Goal: Task Accomplishment & Management: Use online tool/utility

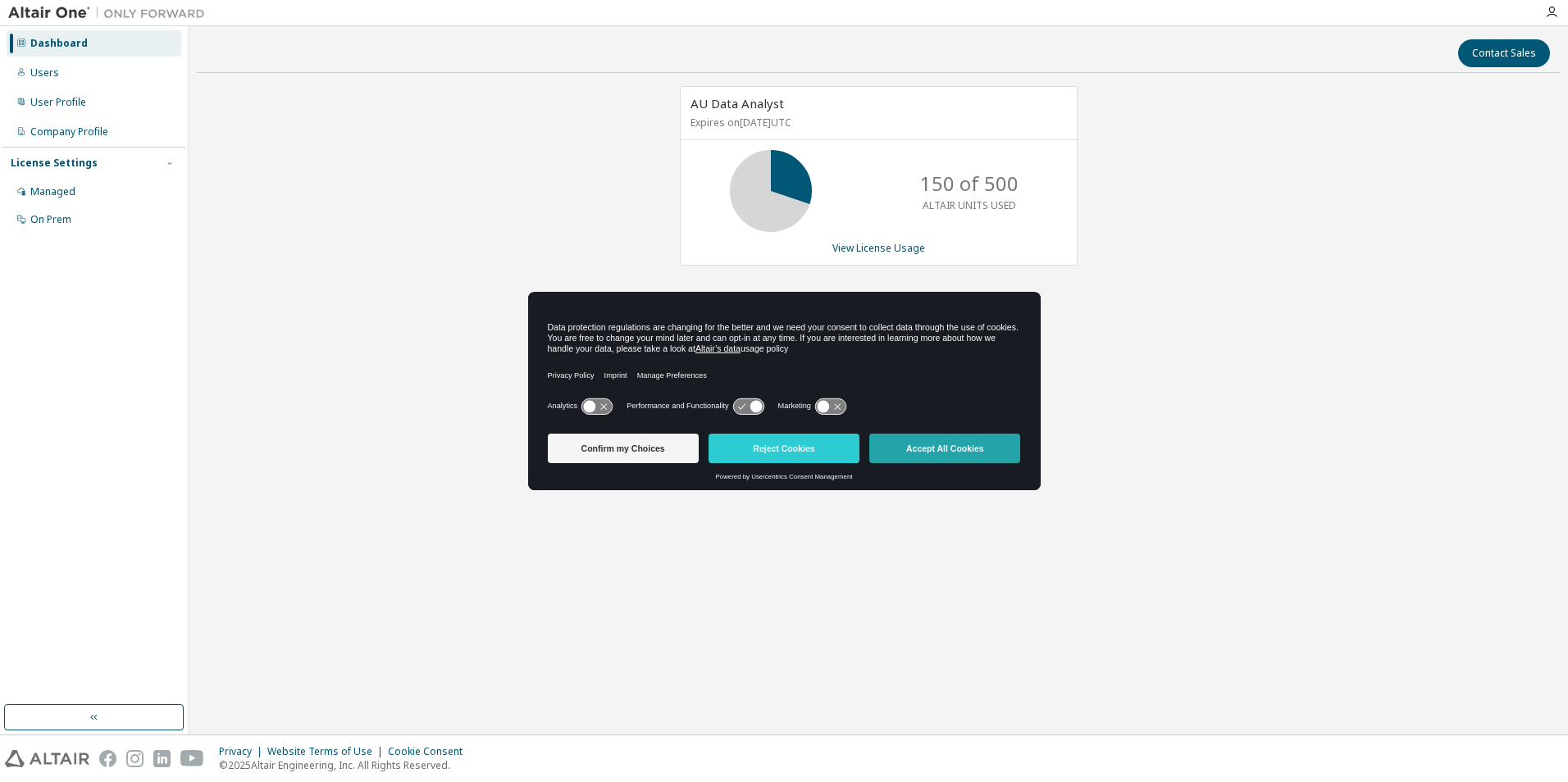
click at [918, 443] on button "Accept All Cookies" at bounding box center [944, 449] width 151 height 30
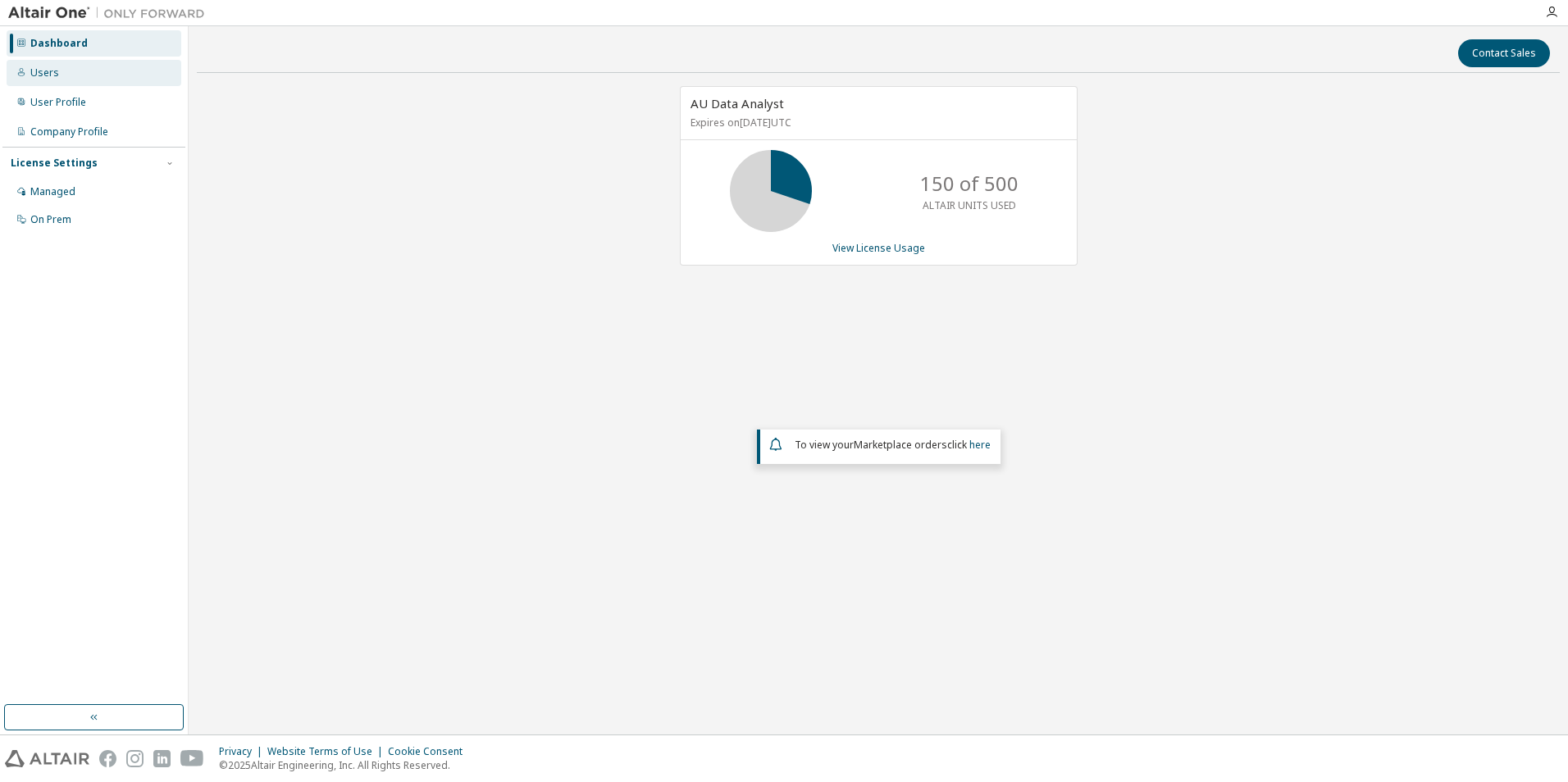
click at [44, 77] on div "Users" at bounding box center [44, 72] width 29 height 13
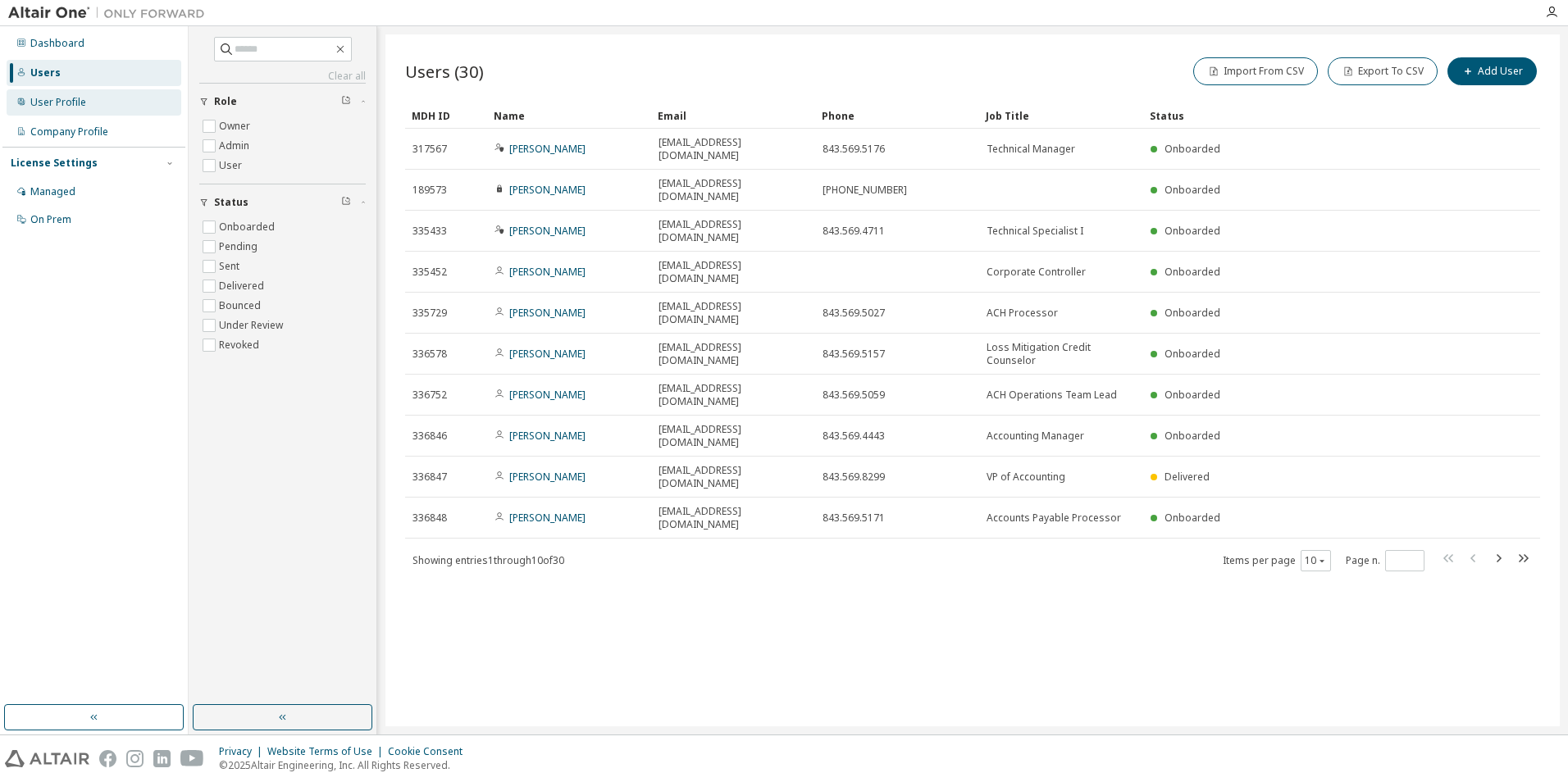
click at [55, 97] on div "User Profile" at bounding box center [58, 102] width 56 height 13
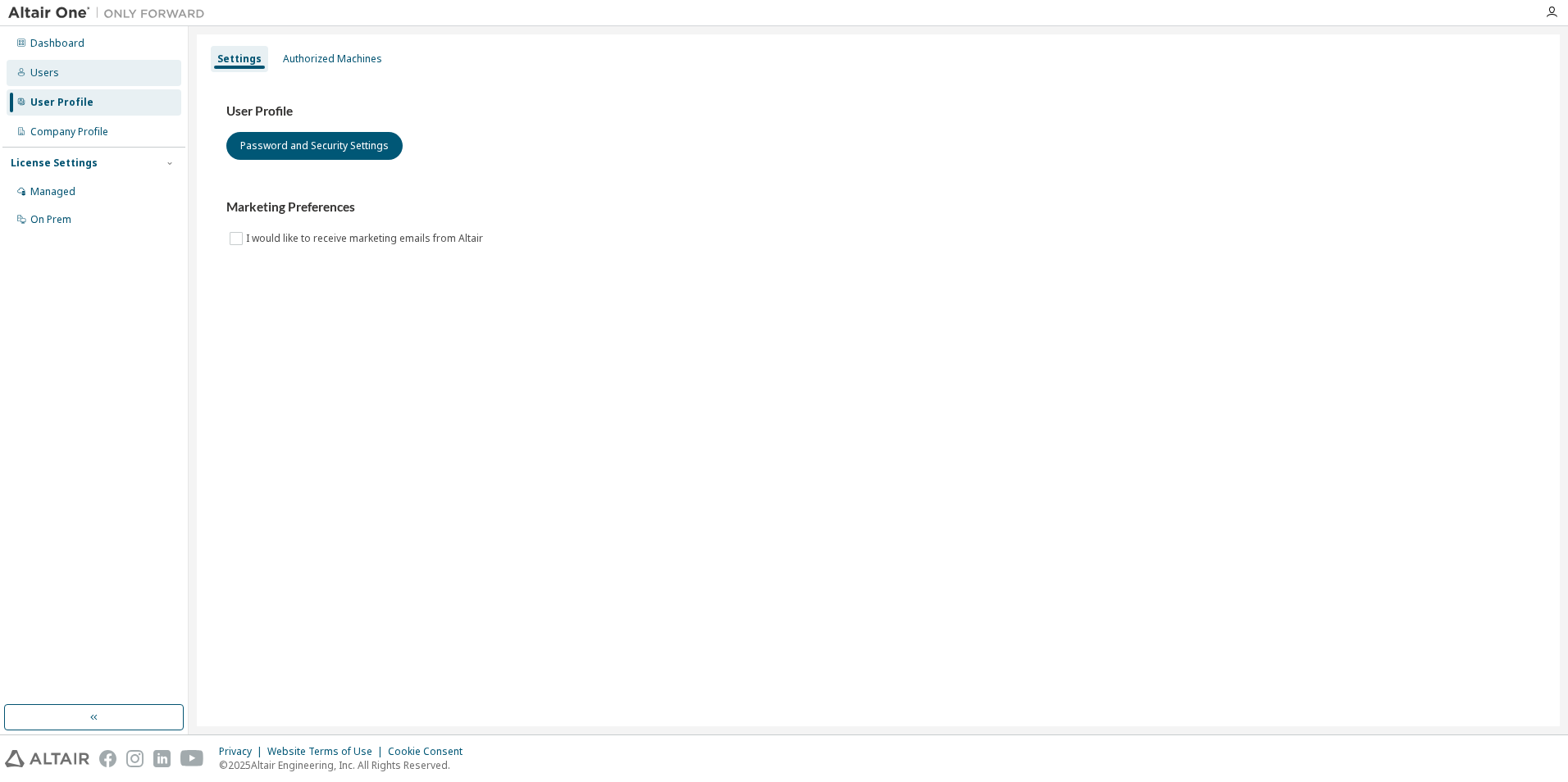
click at [66, 68] on div "Users" at bounding box center [94, 73] width 174 height 26
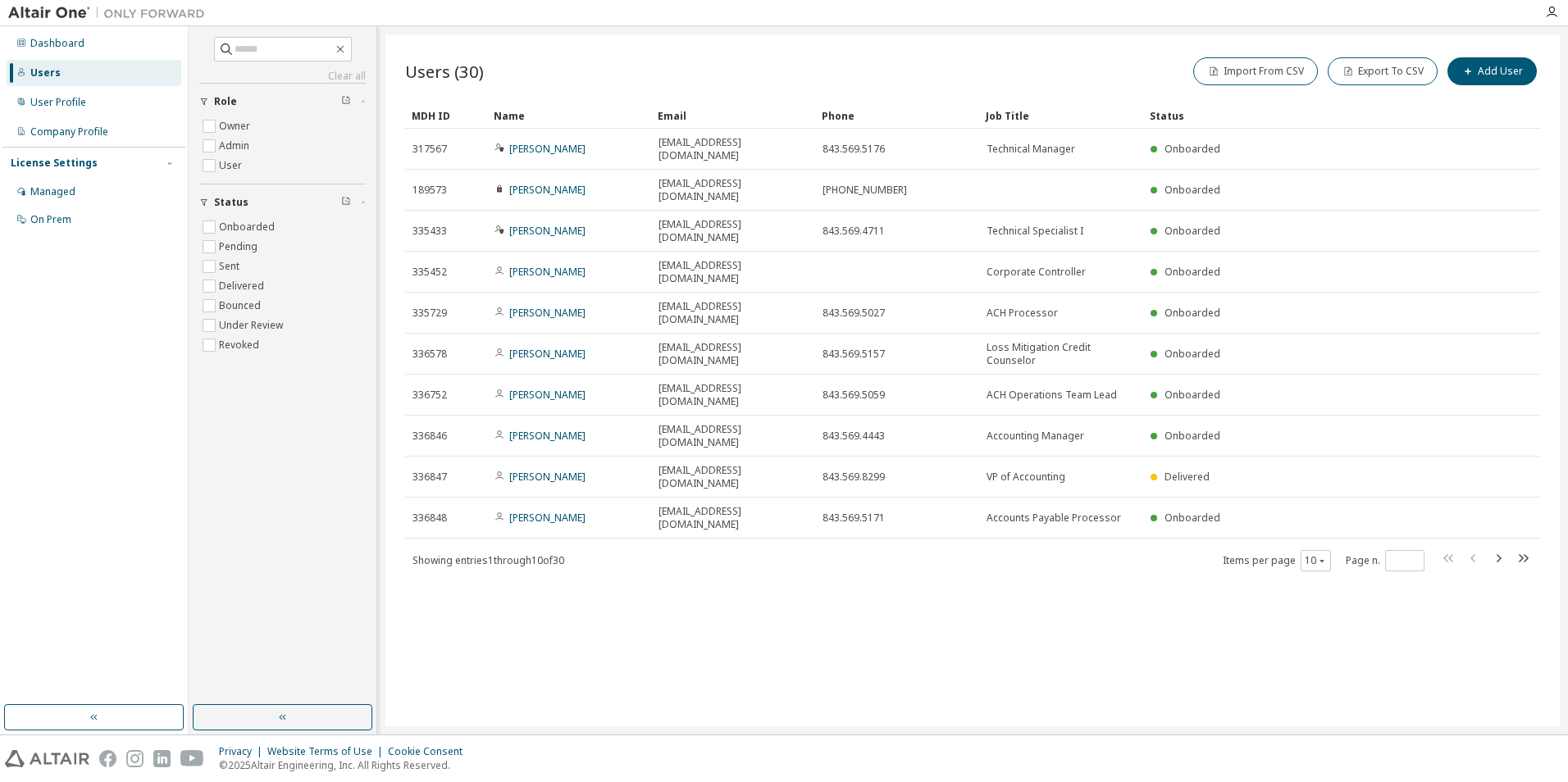
click at [653, 532] on div "Users (30) Import From CSV Export To CSV Add User Clear Load Save Save As Field…" at bounding box center [972, 381] width 1175 height 692
click at [236, 47] on input "text" at bounding box center [283, 49] width 99 height 17
type input "******"
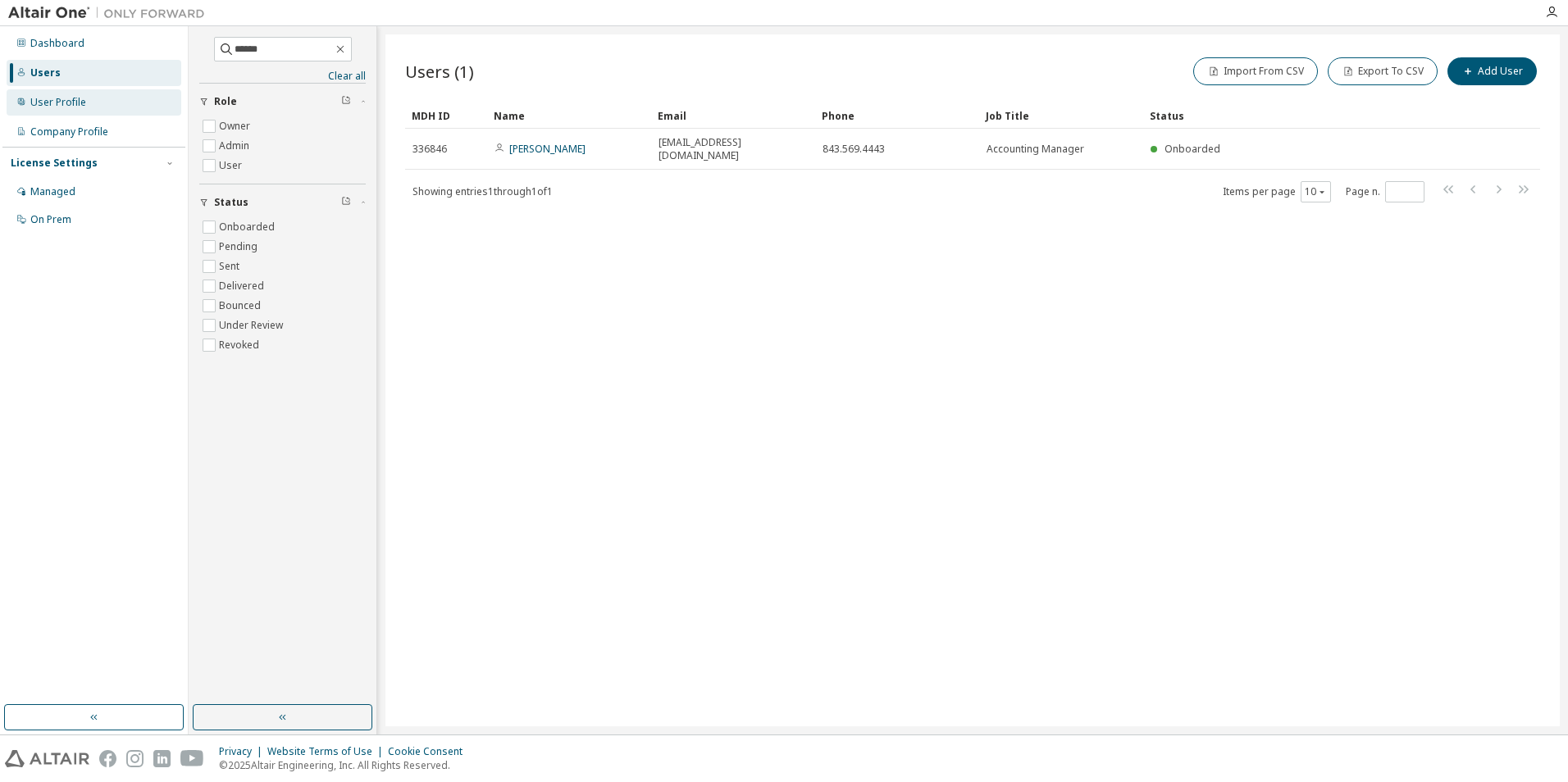
click at [35, 98] on div "User Profile" at bounding box center [58, 102] width 56 height 13
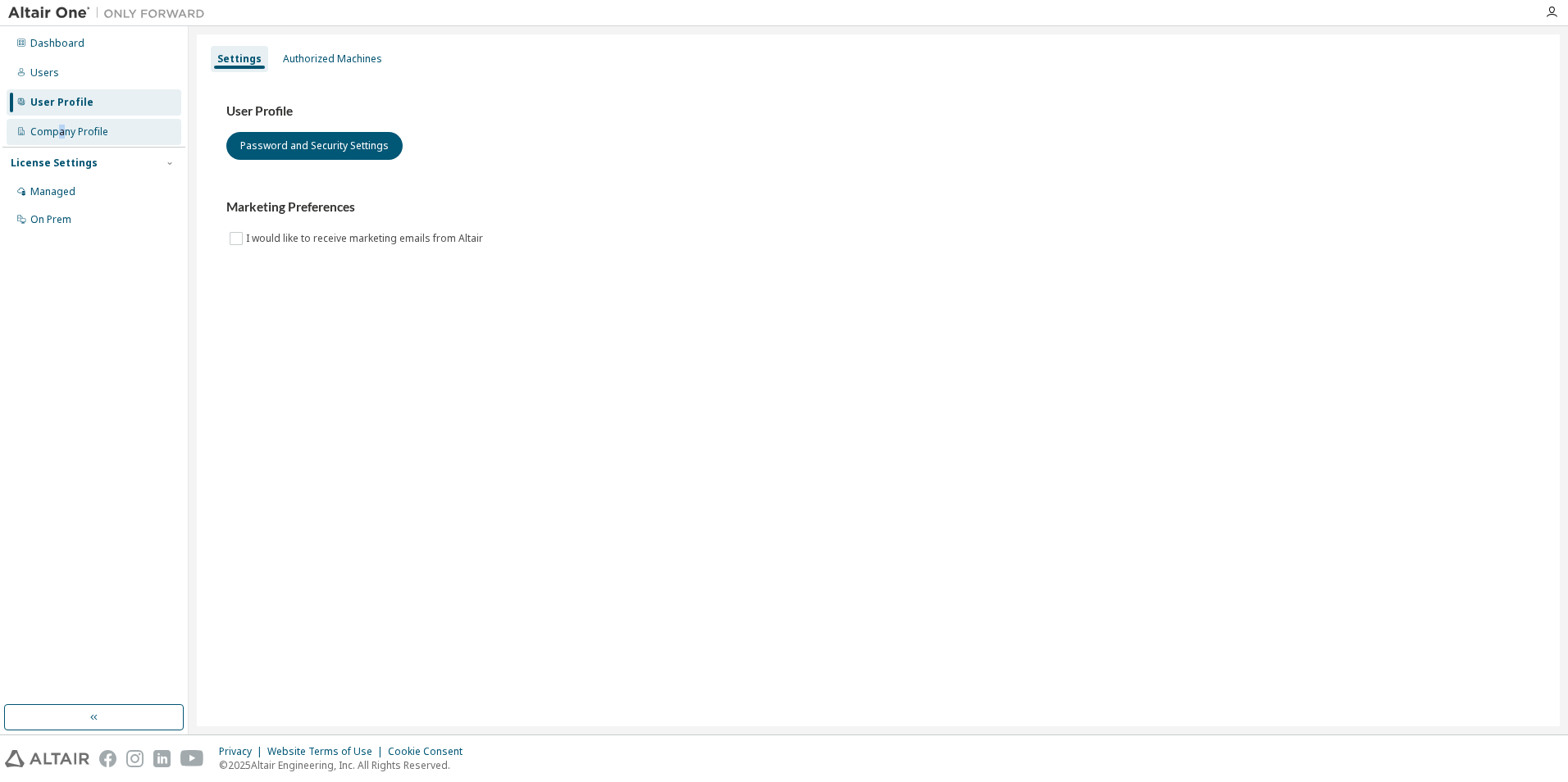
click at [61, 127] on div "Company Profile" at bounding box center [69, 132] width 78 height 13
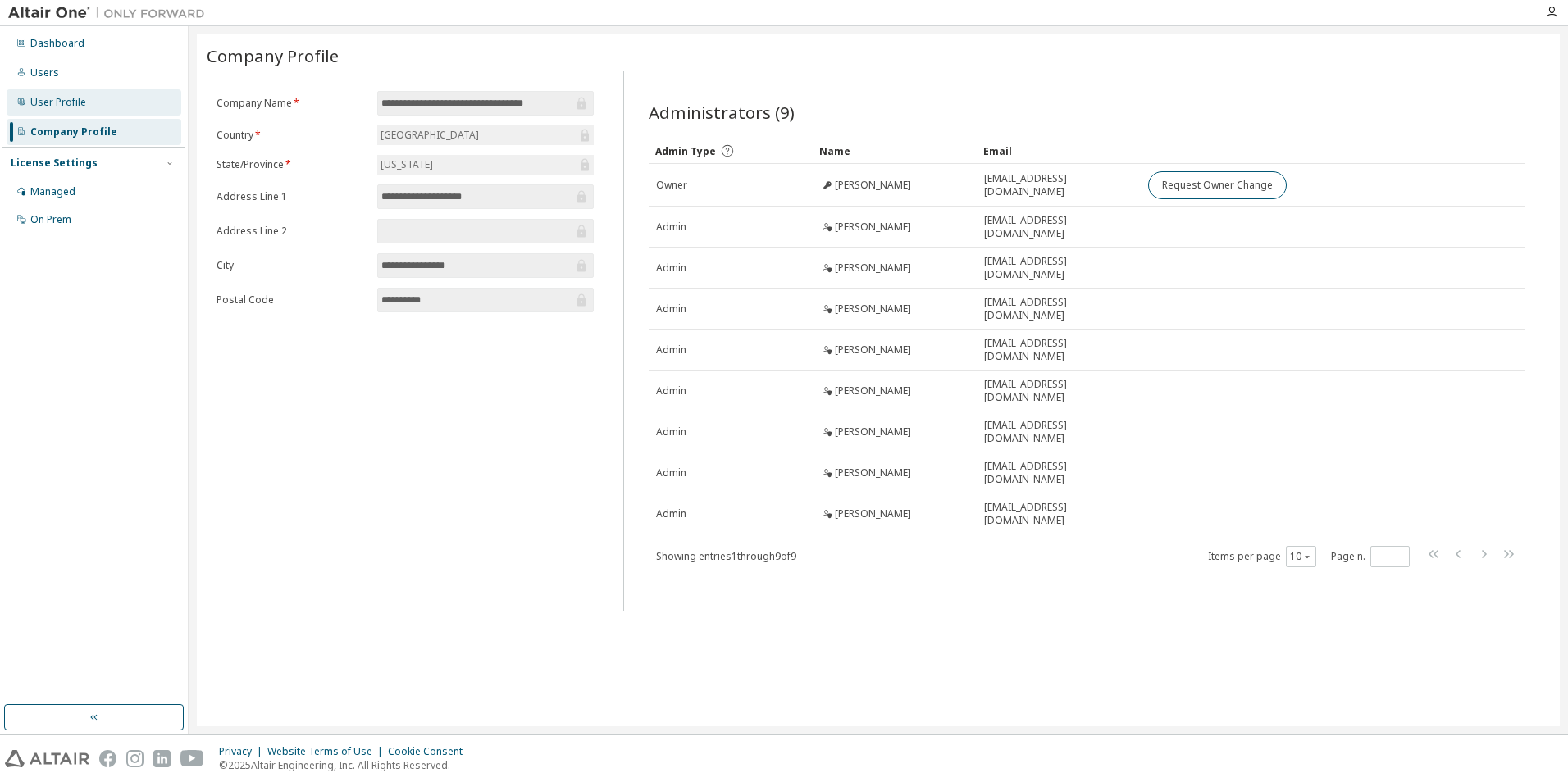
drag, startPoint x: 61, startPoint y: 127, endPoint x: 23, endPoint y: 94, distance: 50.3
click at [23, 94] on div "User Profile" at bounding box center [94, 103] width 174 height 26
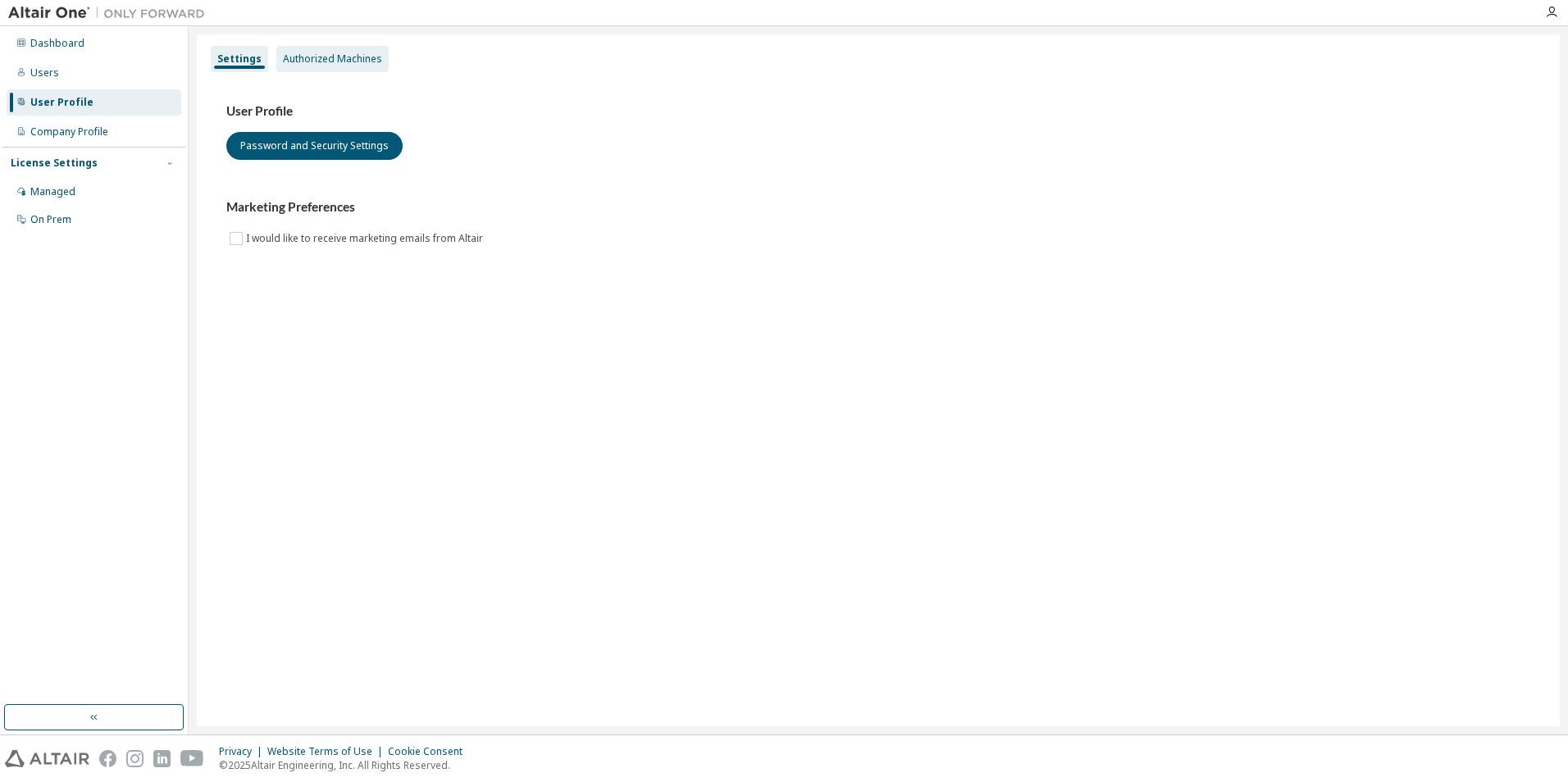
click at [331, 64] on div "Authorized Machines" at bounding box center [333, 58] width 99 height 13
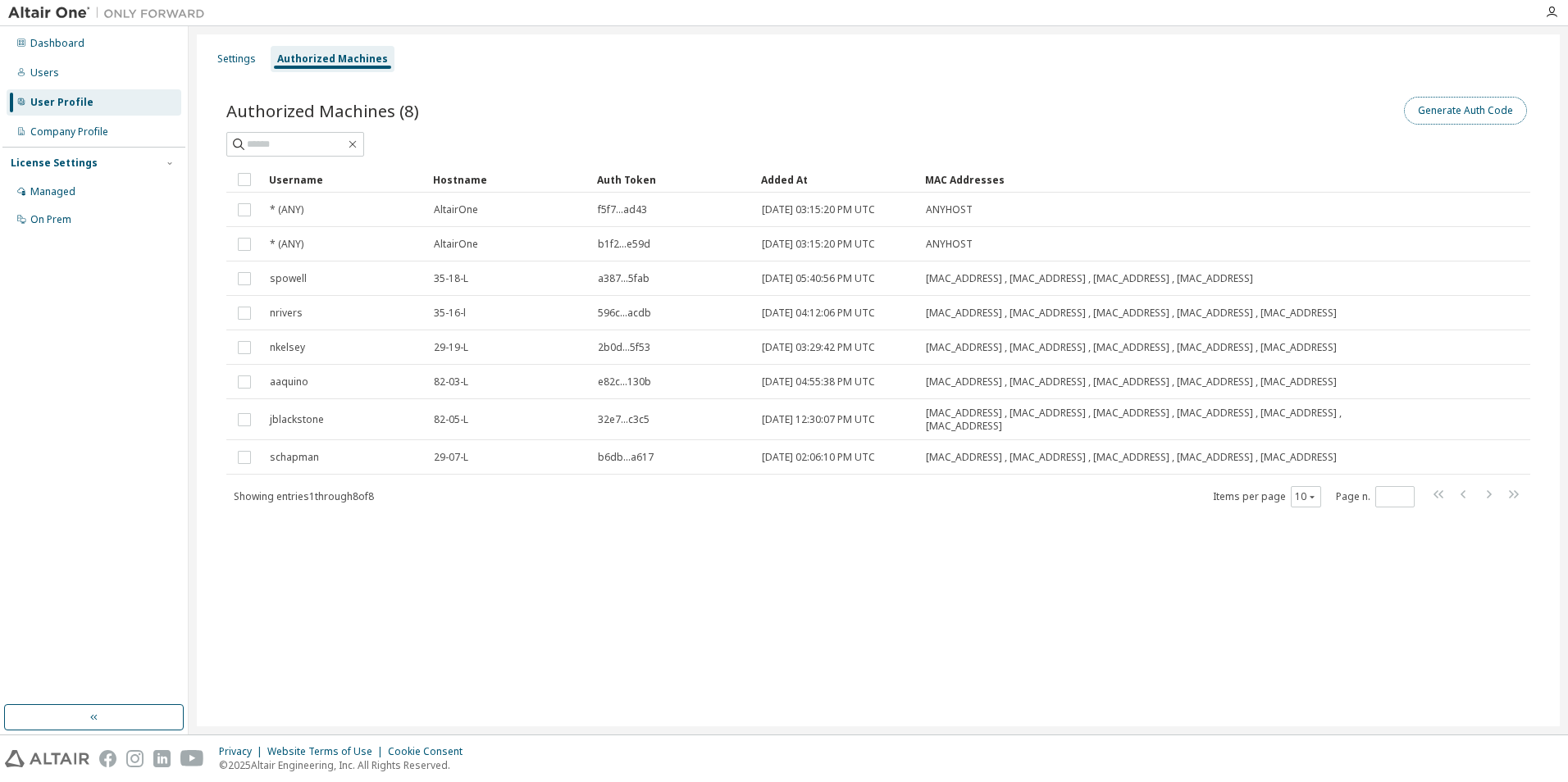
click at [1459, 108] on button "Generate Auth Code" at bounding box center [1465, 111] width 123 height 28
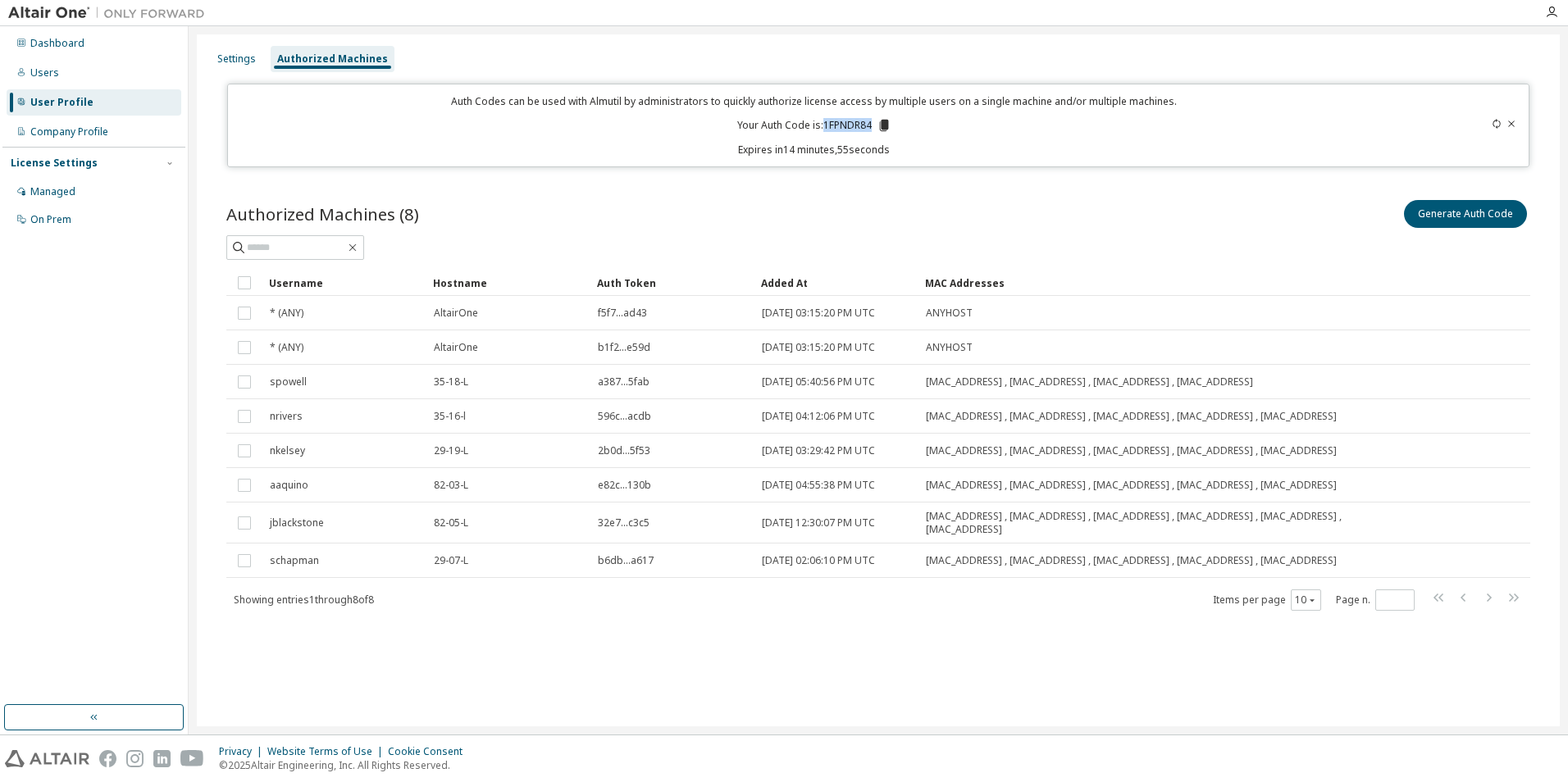
drag, startPoint x: 823, startPoint y: 126, endPoint x: 872, endPoint y: 124, distance: 49.0
click at [872, 124] on p "Your Auth Code is: 1FPNDR84" at bounding box center [815, 125] width 154 height 15
copy p "1FPNDR84"
